Goal: Book appointment/travel/reservation

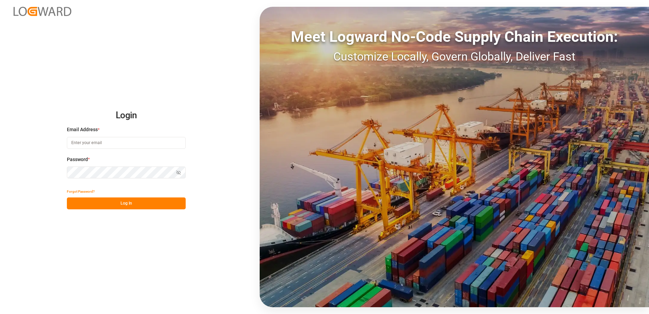
click at [104, 144] on input at bounding box center [126, 143] width 119 height 12
click at [157, 205] on button "Log In" at bounding box center [126, 203] width 119 height 12
click at [180, 172] on icon "button" at bounding box center [178, 172] width 5 height 5
click at [77, 143] on input "mt;[EMAIL_ADDRESS][DOMAIN_NAME]" at bounding box center [126, 143] width 119 height 12
type input "[EMAIL_ADDRESS][DOMAIN_NAME]"
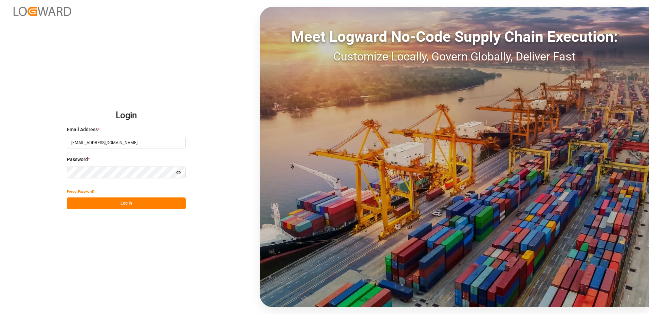
click at [117, 200] on button "Log In" at bounding box center [126, 203] width 119 height 12
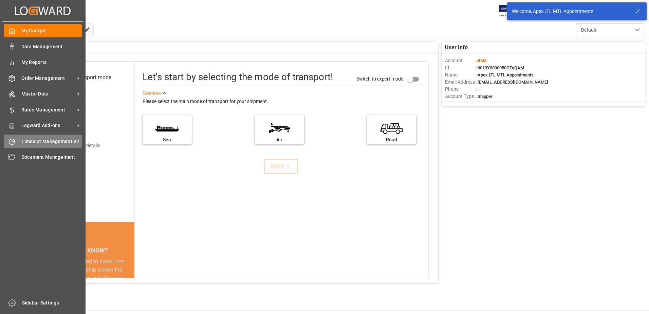
click at [13, 143] on icon at bounding box center [11, 141] width 7 height 7
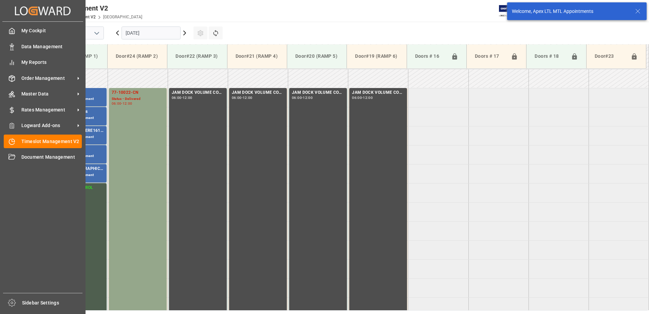
scroll to position [224, 0]
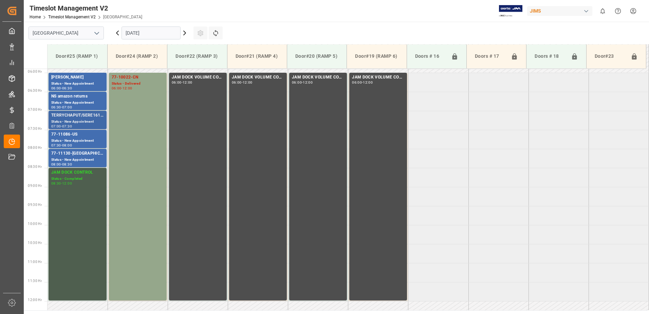
click at [85, 117] on div "TERRYCHAPUT/SERE161825" at bounding box center [77, 115] width 53 height 7
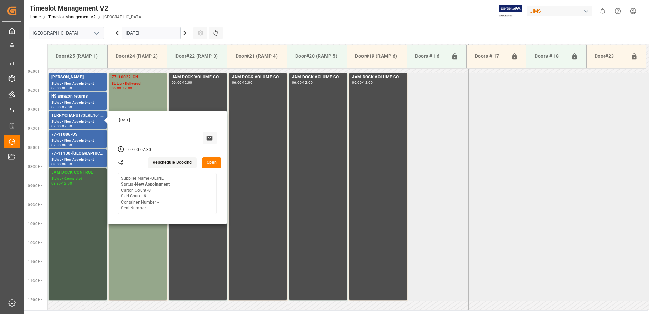
click at [172, 32] on input "[DATE]" at bounding box center [151, 32] width 59 height 13
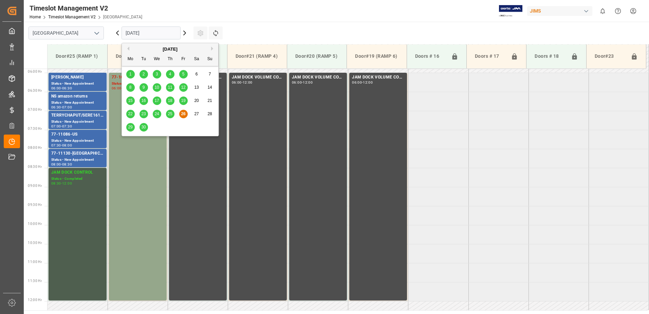
click at [132, 126] on span "29" at bounding box center [130, 127] width 4 height 5
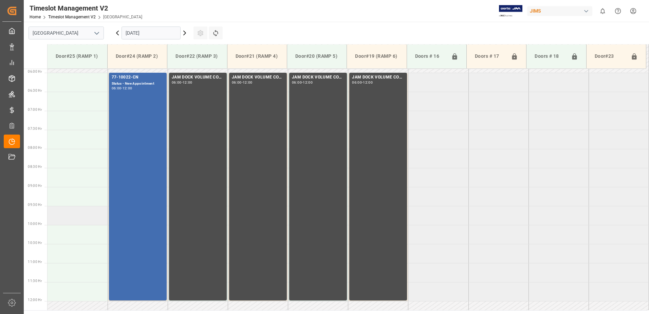
click at [67, 218] on td at bounding box center [78, 215] width 60 height 19
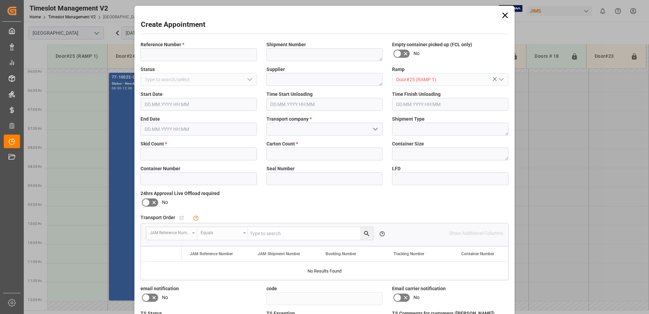
type input "[DATE] 09:30"
type input "[DATE] 10:00"
click at [166, 56] on input at bounding box center [199, 54] width 116 height 13
type input "[PERSON_NAME]"
click at [160, 149] on input "text" at bounding box center [199, 153] width 116 height 13
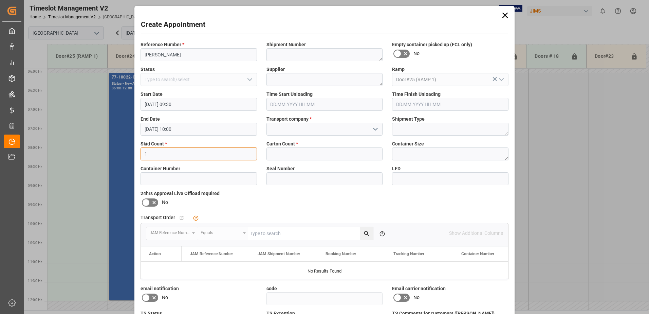
type input "1"
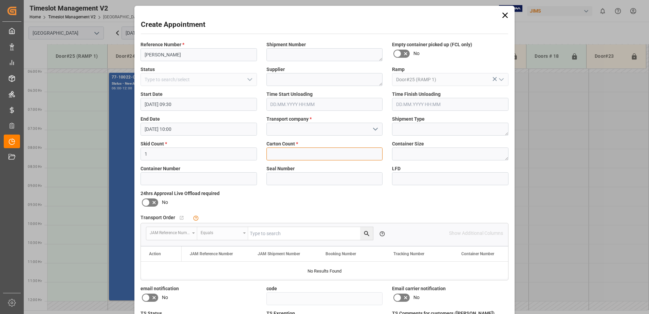
click at [273, 152] on input "text" at bounding box center [325, 153] width 116 height 13
type input "2"
click at [342, 134] on input at bounding box center [325, 129] width 116 height 13
click at [342, 131] on input at bounding box center [325, 129] width 116 height 13
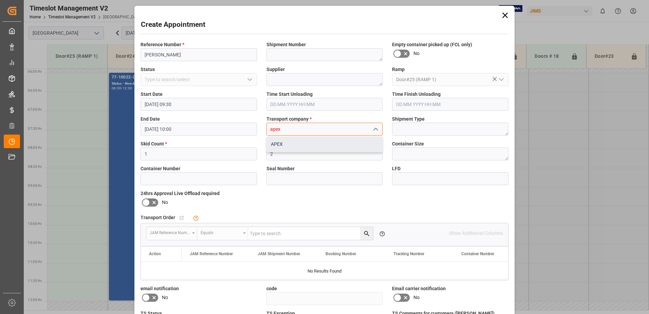
click at [333, 142] on div "APEX" at bounding box center [325, 144] width 116 height 15
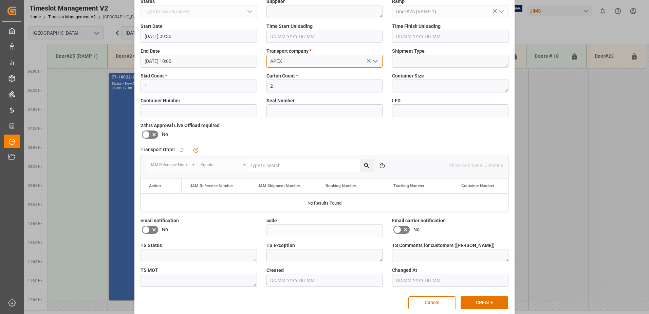
scroll to position [75, 0]
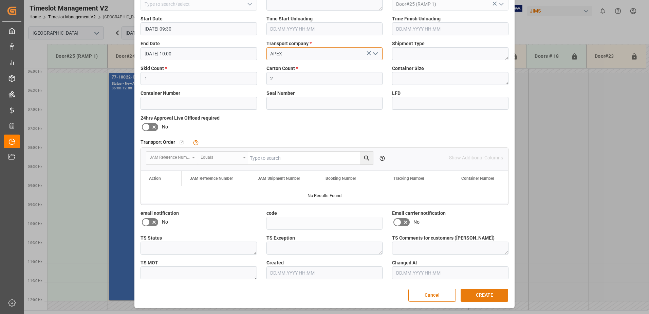
type input "APEX"
click at [481, 293] on button "CREATE" at bounding box center [485, 295] width 48 height 13
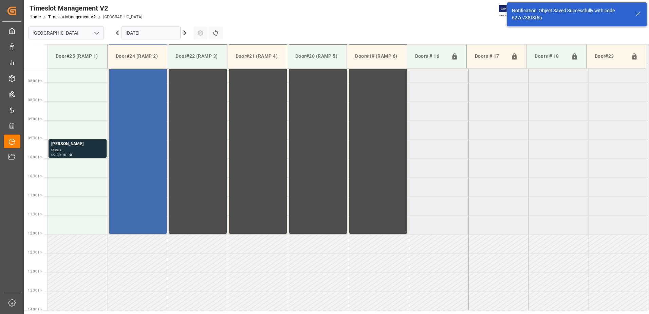
scroll to position [300, 0]
